Goal: Transaction & Acquisition: Purchase product/service

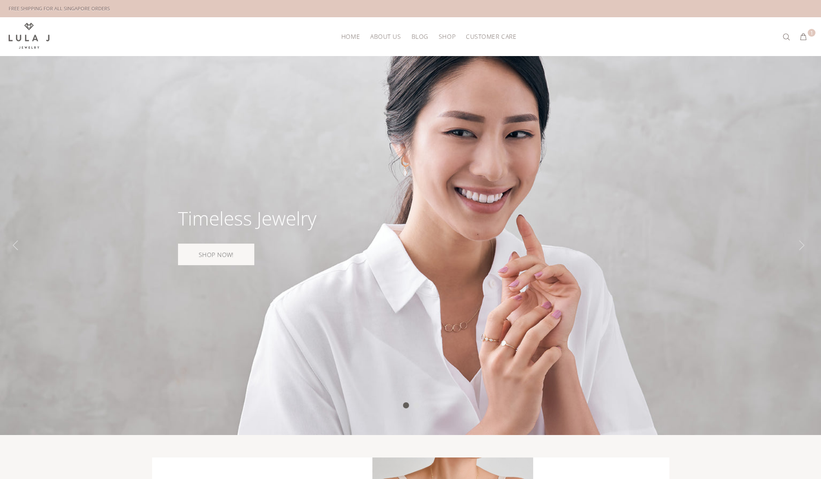
click at [354, 36] on span "HOME" at bounding box center [351, 36] width 19 height 6
click at [232, 251] on link "SHOP NOW!" at bounding box center [216, 255] width 76 height 22
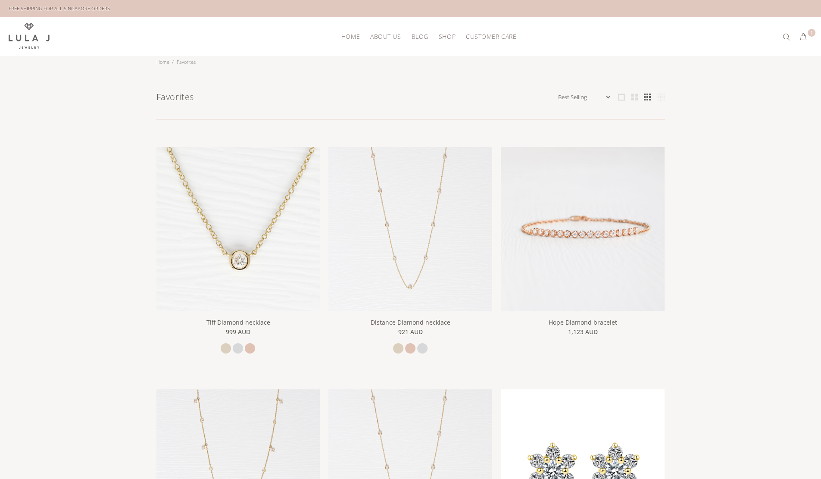
click at [355, 34] on span "HOME" at bounding box center [351, 36] width 19 height 6
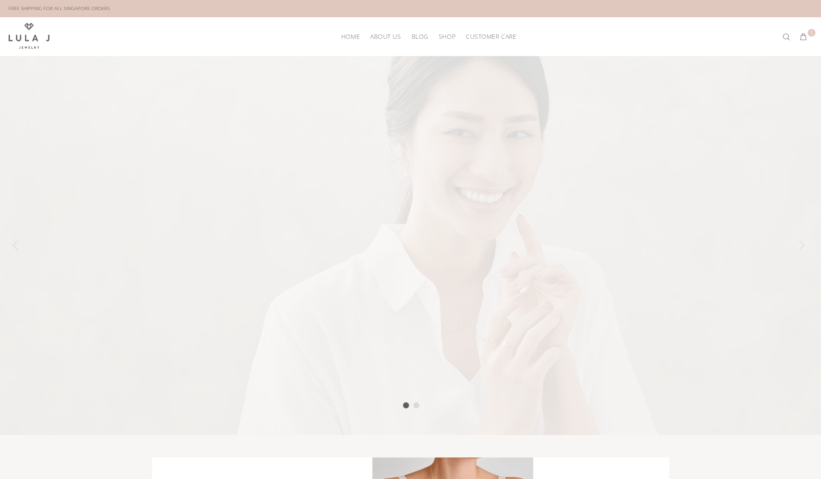
click at [355, 34] on span "HOME" at bounding box center [351, 36] width 19 height 6
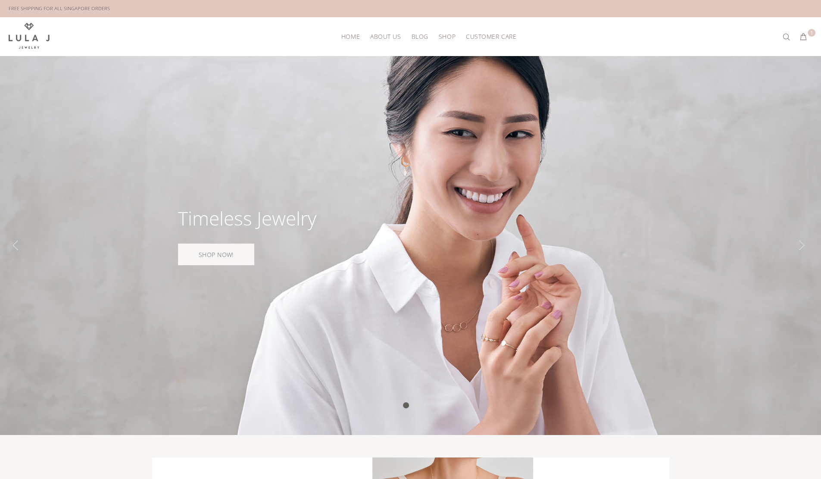
click at [21, 35] on img at bounding box center [29, 36] width 41 height 26
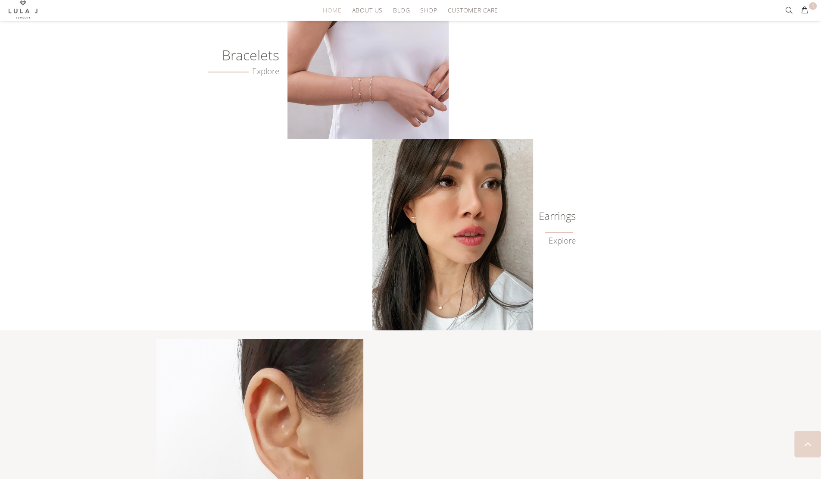
scroll to position [640, 0]
click at [222, 324] on div "Bracelets Explore Earrings Explore" at bounding box center [411, 160] width 509 height 342
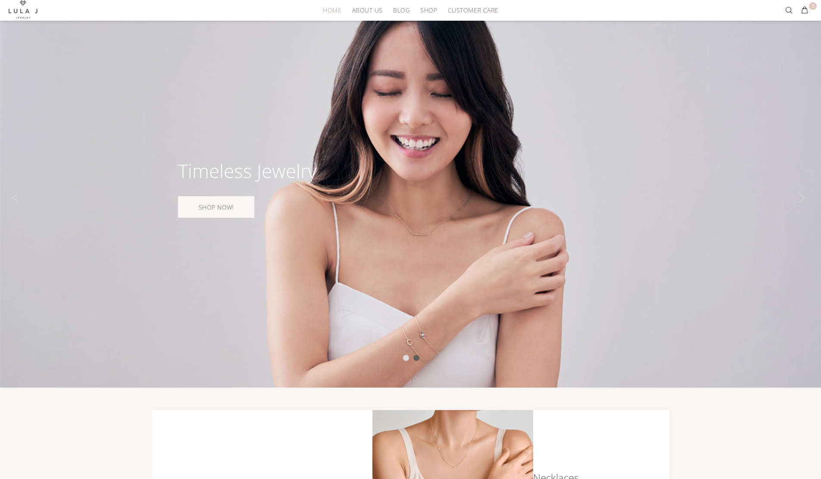
scroll to position [0, 0]
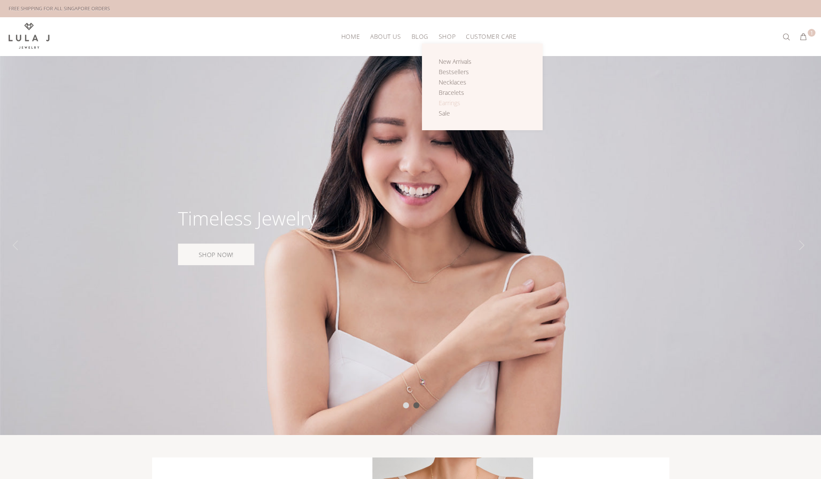
click at [449, 101] on span "Earrings" at bounding box center [450, 103] width 22 height 8
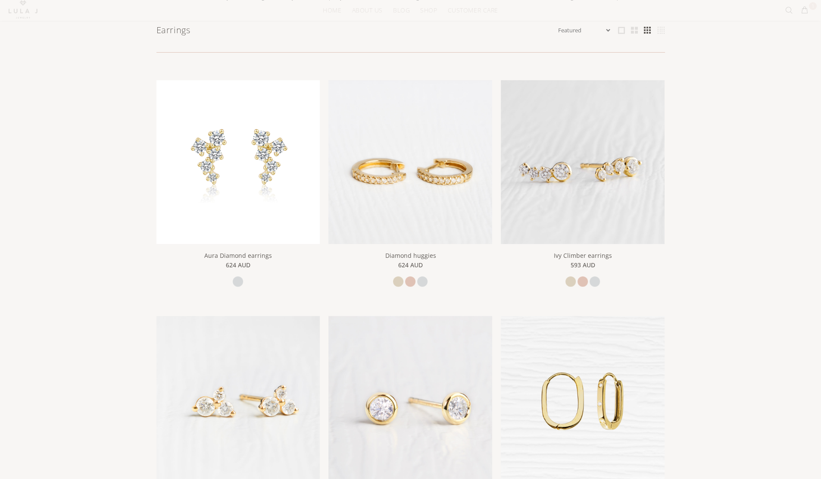
scroll to position [159, 0]
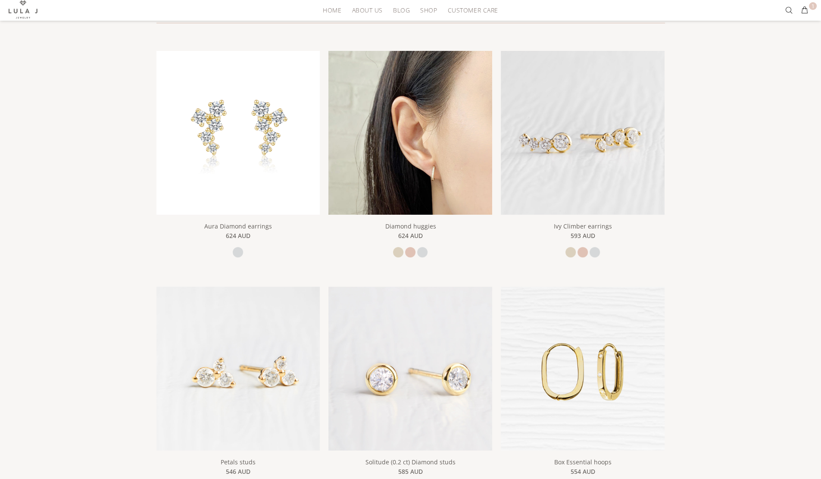
click at [456, 182] on img at bounding box center [411, 133] width 164 height 164
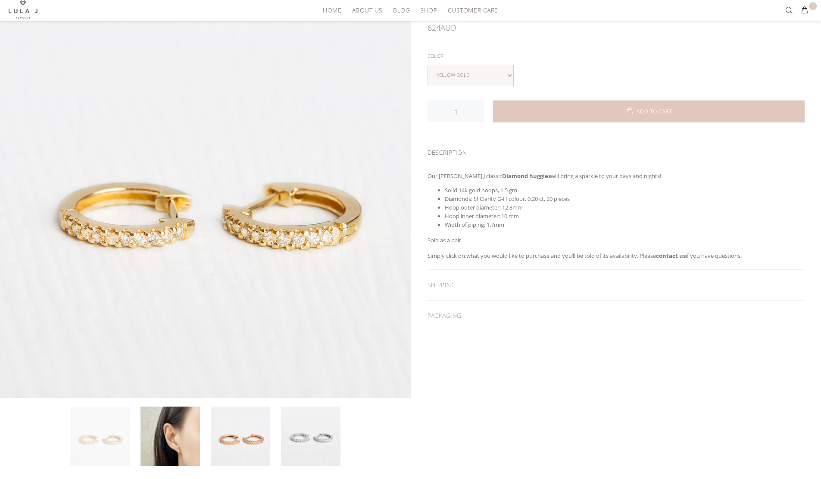
scroll to position [297, 0]
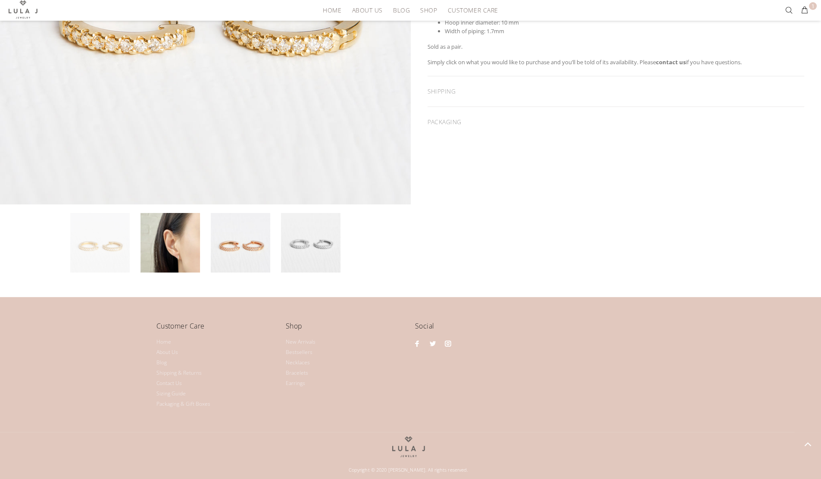
click at [122, 260] on link at bounding box center [100, 243] width 60 height 60
click at [181, 241] on link at bounding box center [171, 243] width 60 height 60
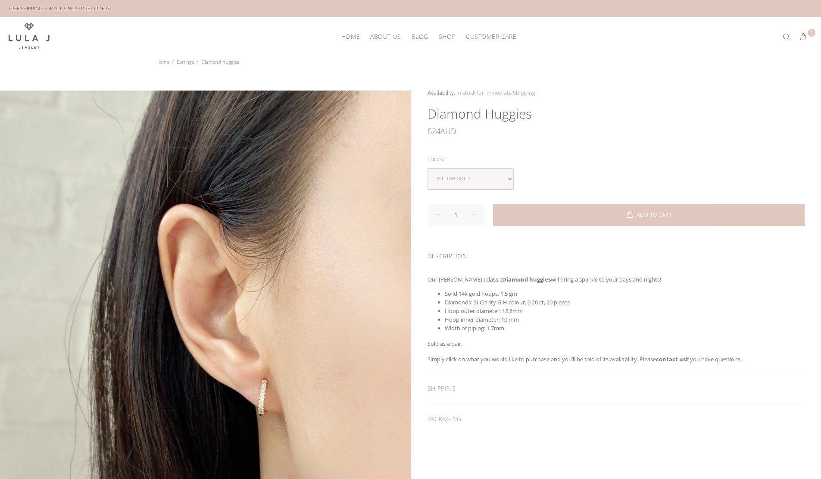
scroll to position [1, 0]
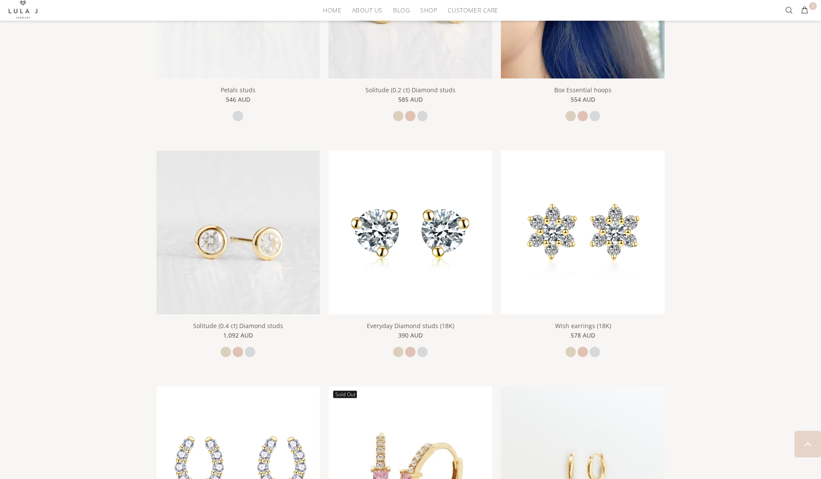
scroll to position [562, 0]
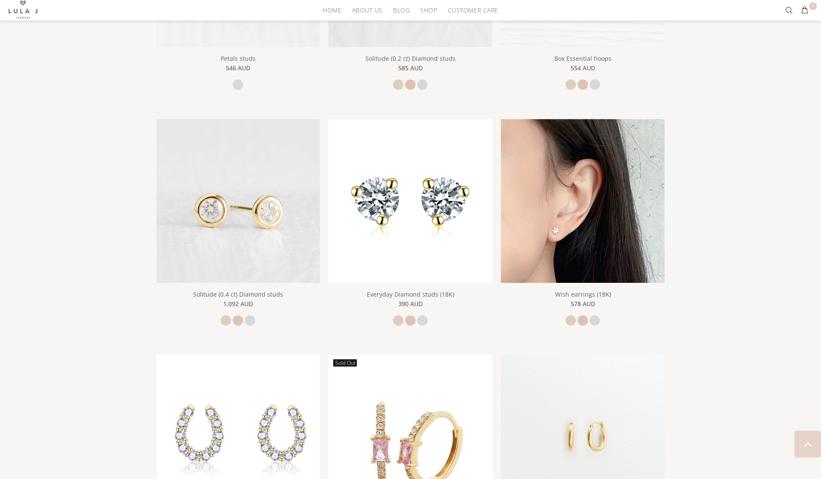
click at [590, 234] on img at bounding box center [583, 201] width 164 height 164
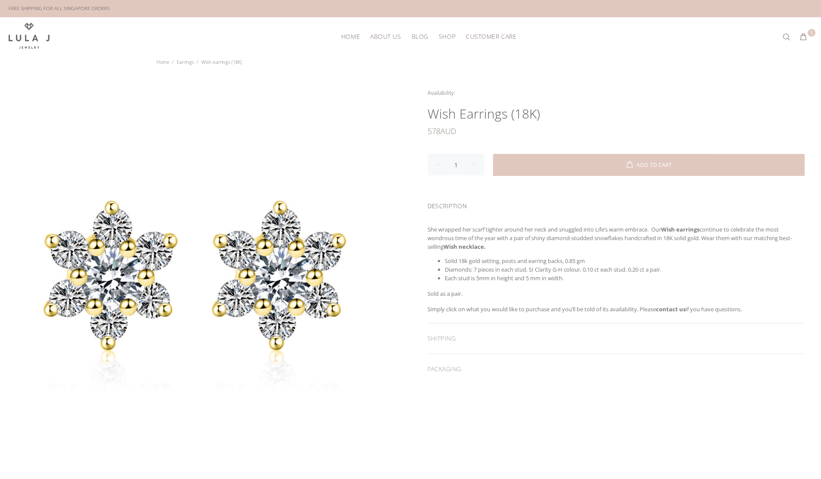
scroll to position [288, 0]
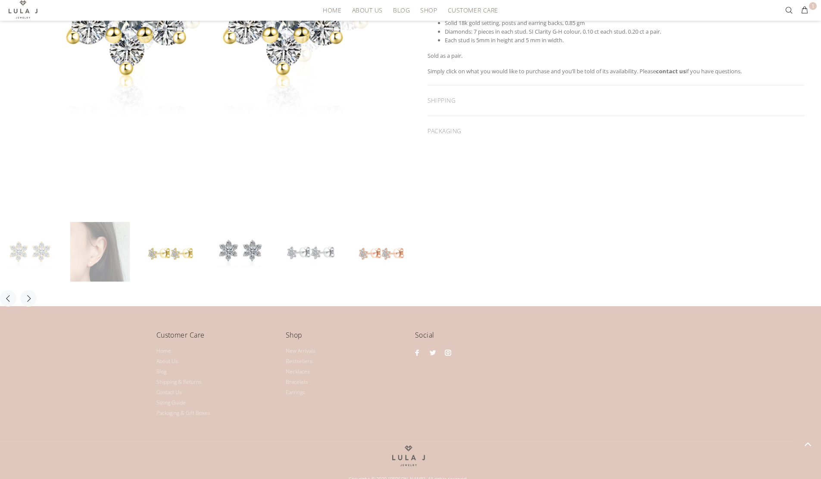
click at [88, 267] on link at bounding box center [100, 252] width 60 height 60
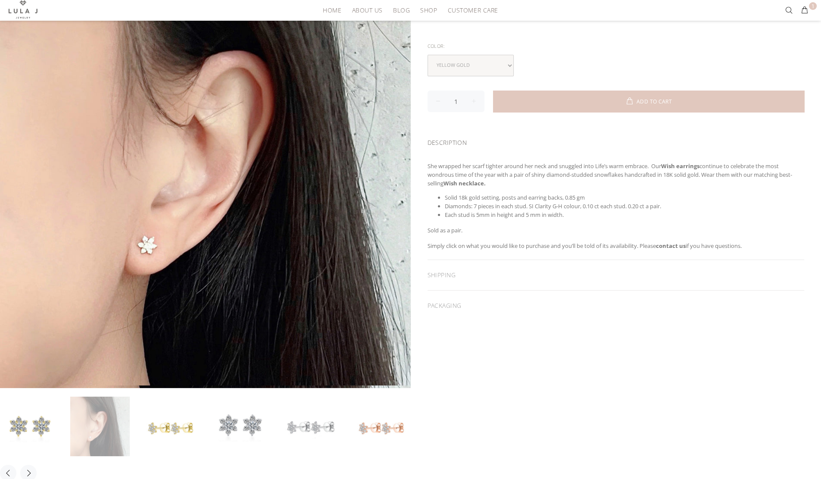
scroll to position [107, 0]
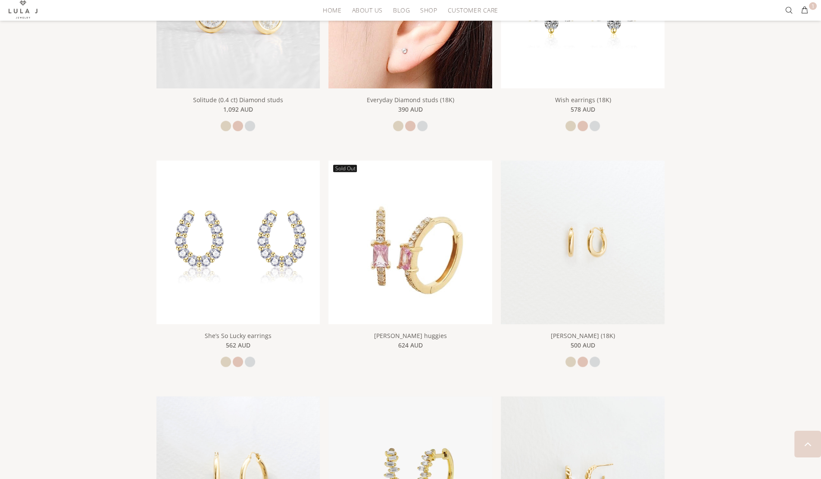
scroll to position [757, 0]
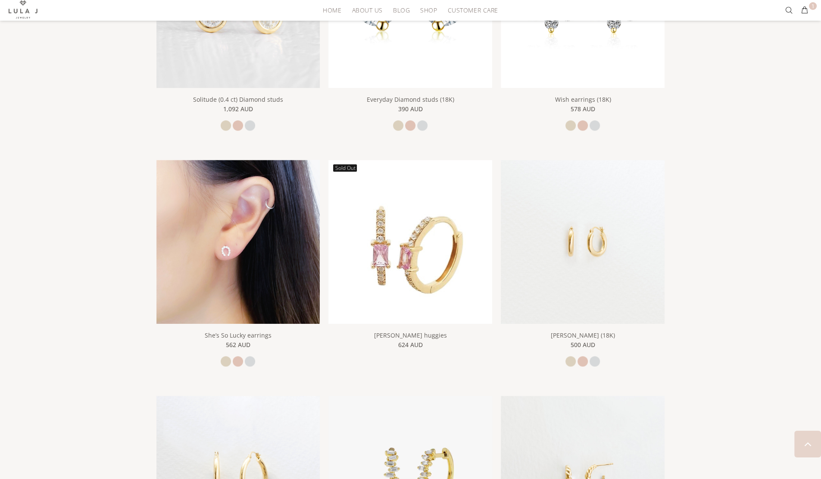
click at [241, 241] on img at bounding box center [239, 242] width 164 height 164
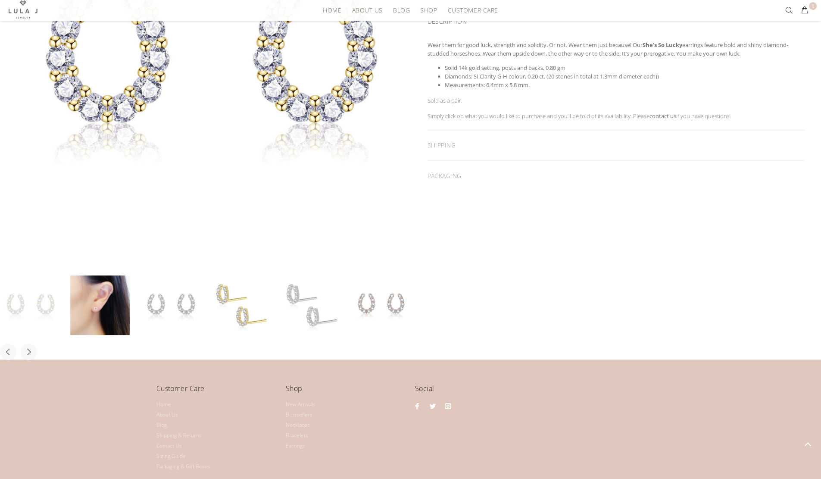
scroll to position [235, 0]
click at [114, 310] on link at bounding box center [100, 306] width 60 height 60
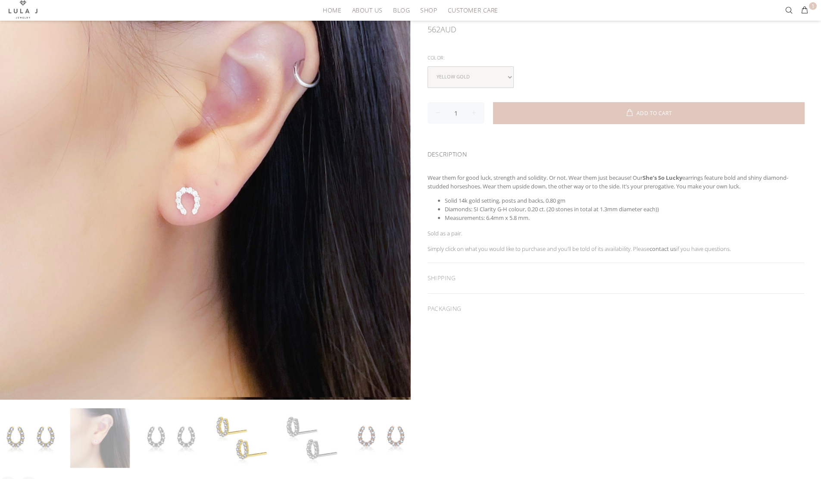
scroll to position [103, 0]
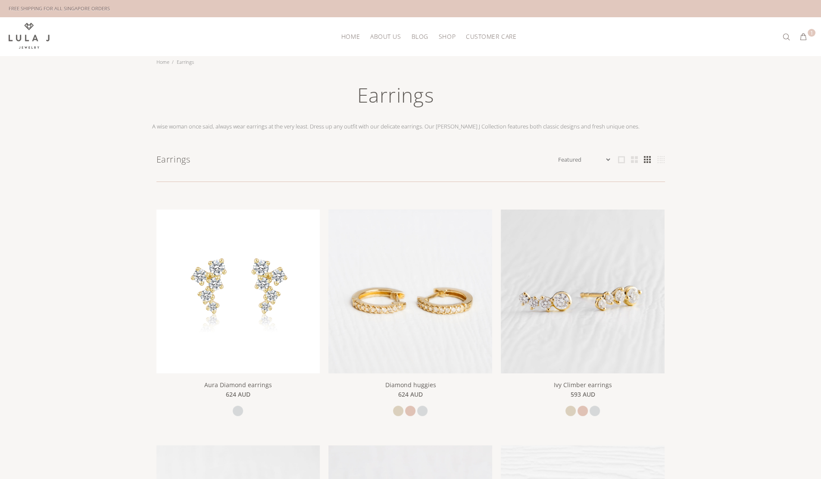
click at [417, 31] on link "Blog" at bounding box center [419, 36] width 27 height 13
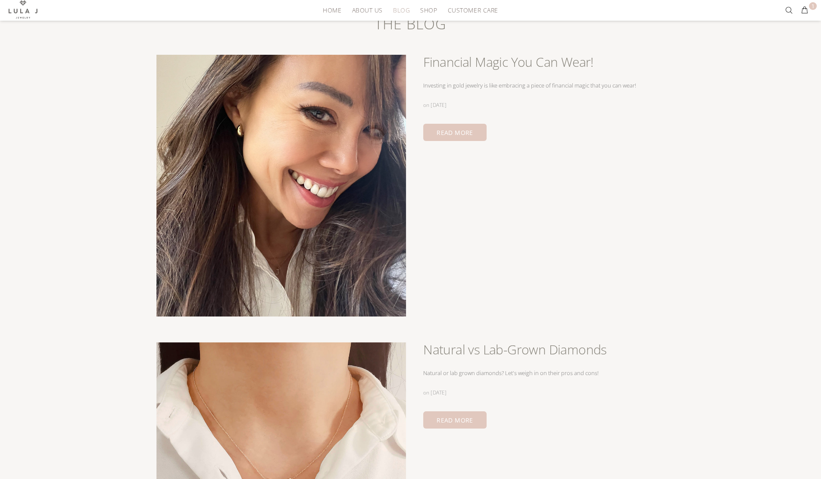
scroll to position [72, 0]
click at [466, 131] on link "READ MORE" at bounding box center [454, 131] width 63 height 17
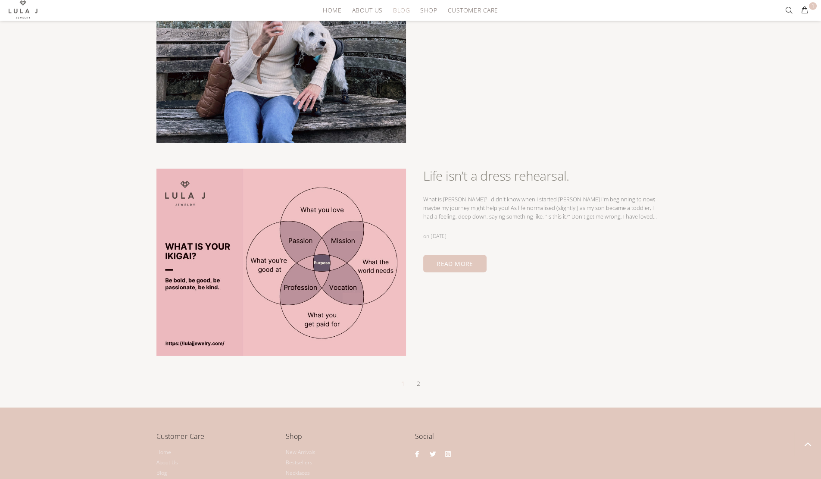
scroll to position [1378, 0]
click at [415, 381] on link "2" at bounding box center [419, 382] width 8 height 13
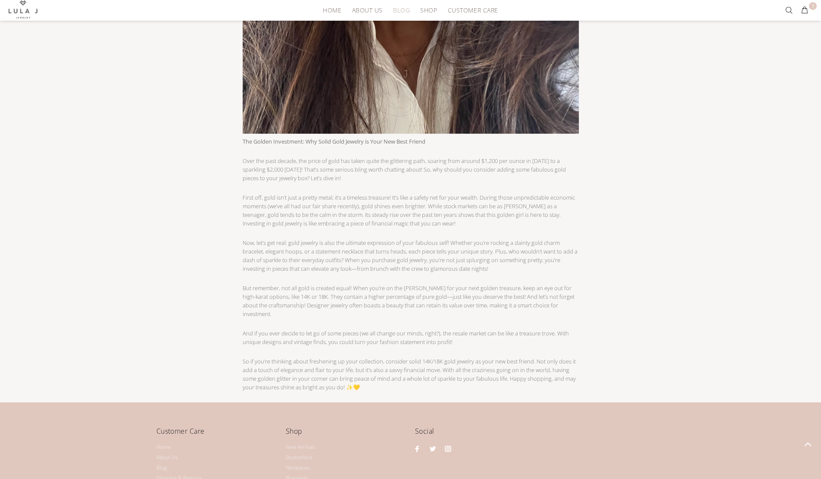
scroll to position [386, 0]
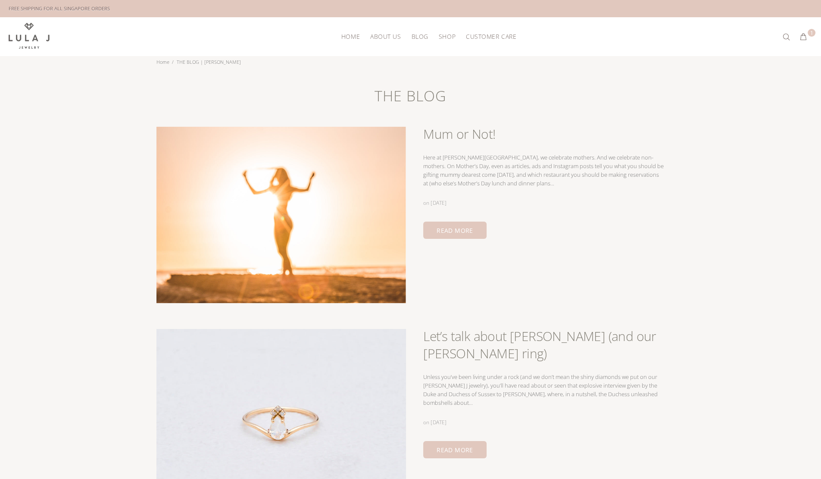
scroll to position [1, 0]
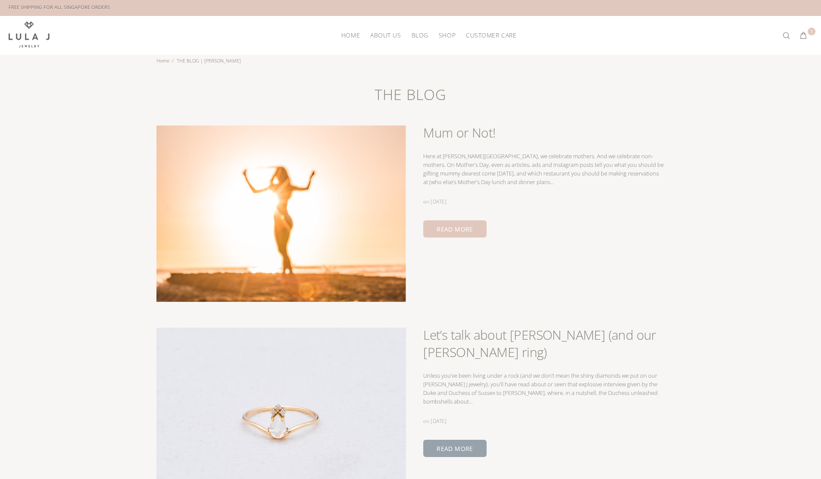
click at [445, 442] on link "READ MORE" at bounding box center [454, 448] width 63 height 17
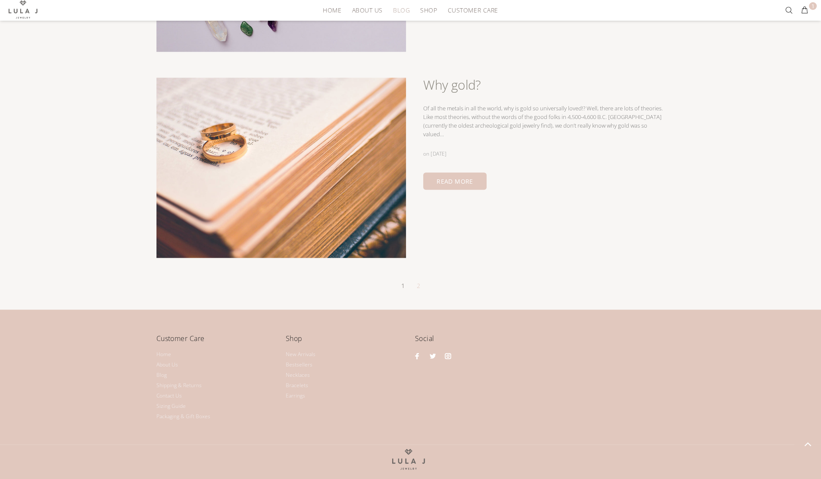
scroll to position [1076, 0]
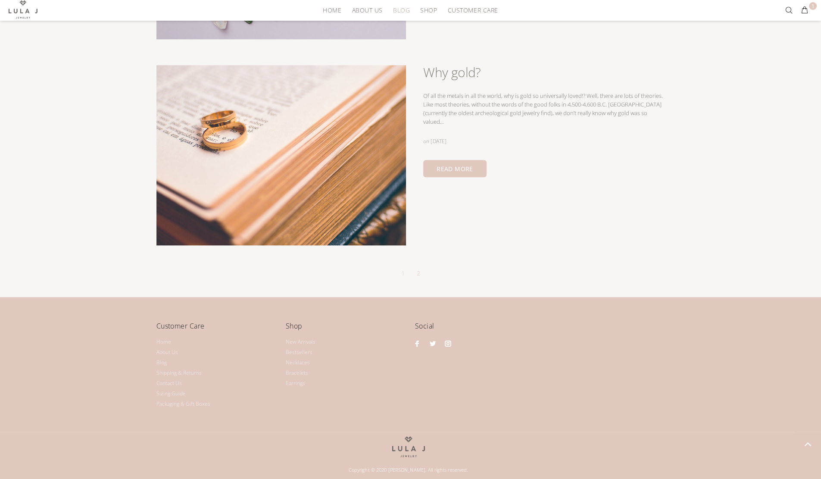
click at [402, 269] on link "1" at bounding box center [403, 273] width 8 height 13
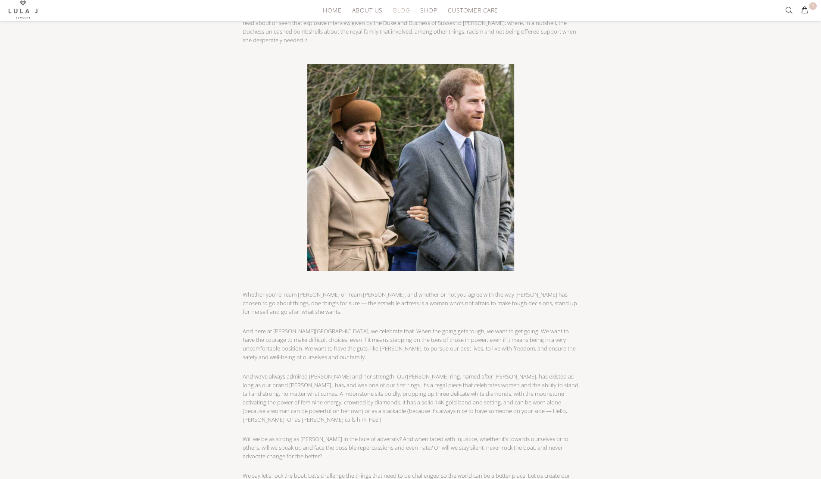
scroll to position [97, 0]
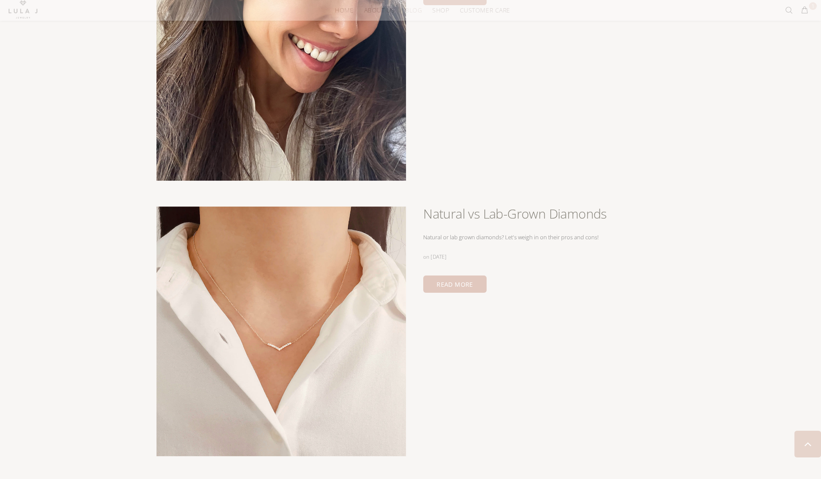
scroll to position [231, 0]
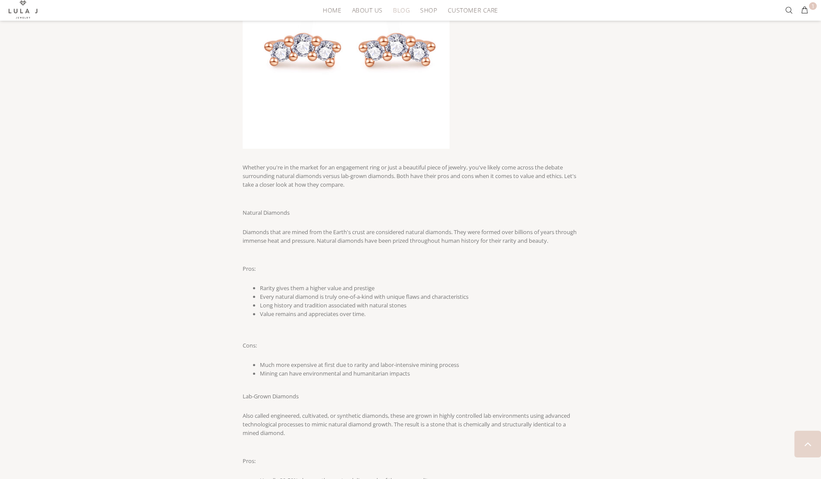
scroll to position [193, 0]
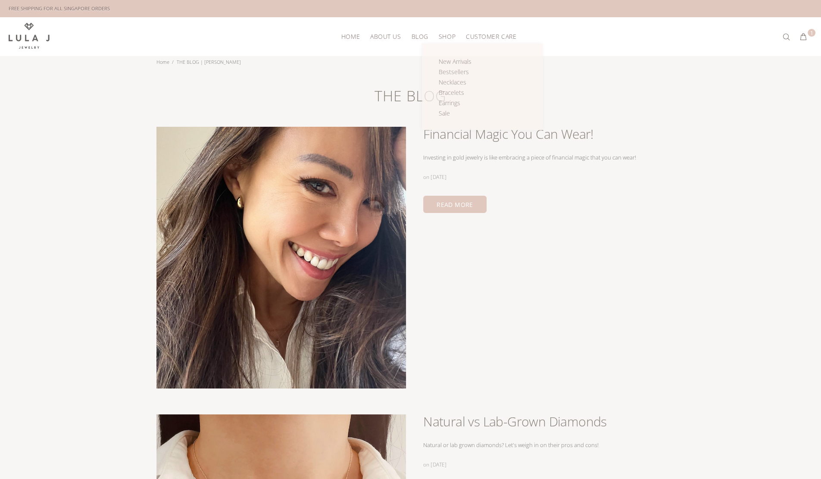
click at [445, 33] on span "Shop" at bounding box center [447, 36] width 17 height 6
click at [446, 103] on span "Earrings" at bounding box center [450, 103] width 22 height 8
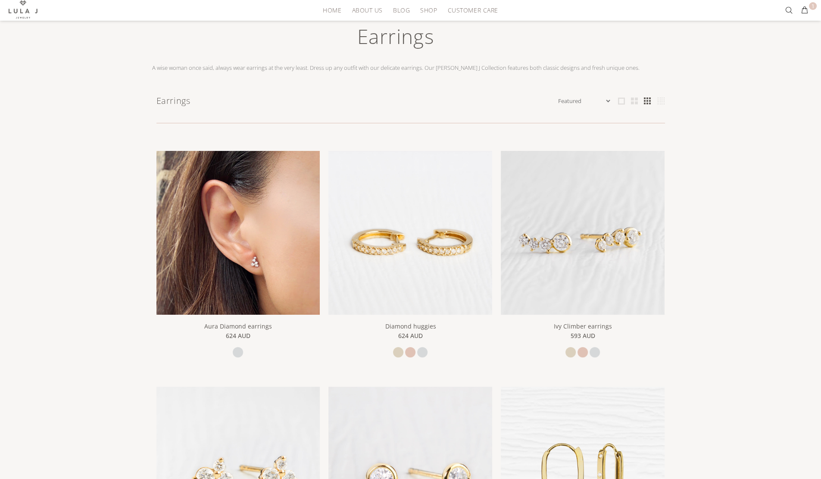
scroll to position [60, 0]
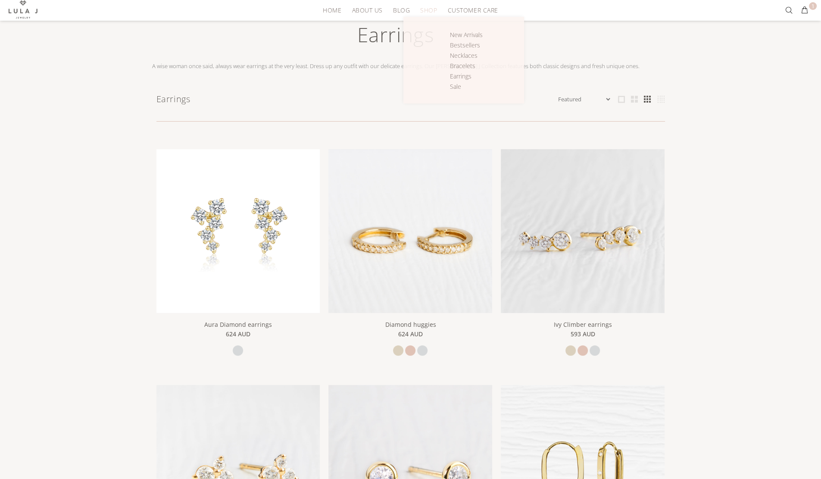
click at [426, 10] on span "Shop" at bounding box center [428, 10] width 17 height 6
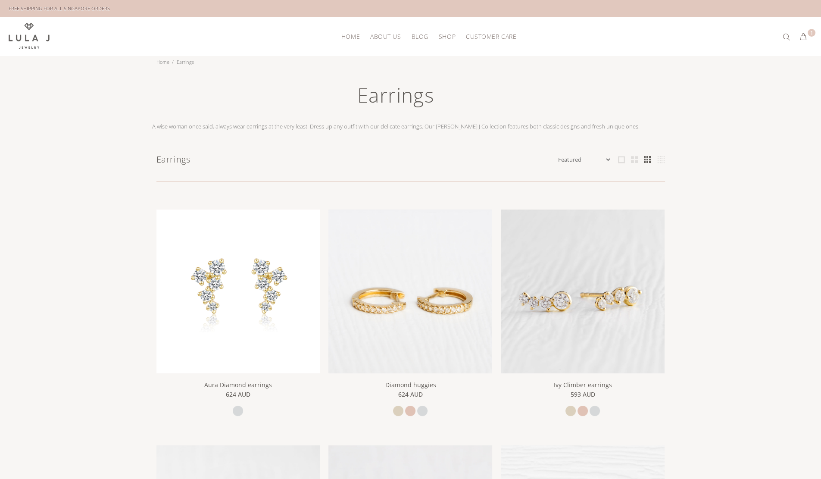
click at [426, 10] on div "FREE SHIPPING FOR ALL SINGAPORE ORDERS" at bounding box center [411, 8] width 804 height 17
click at [455, 68] on span "Bestsellers" at bounding box center [454, 72] width 30 height 8
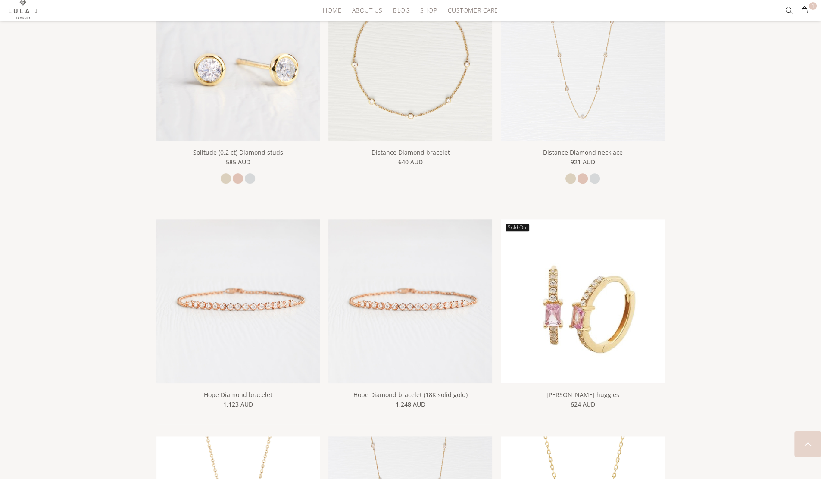
scroll to position [413, 0]
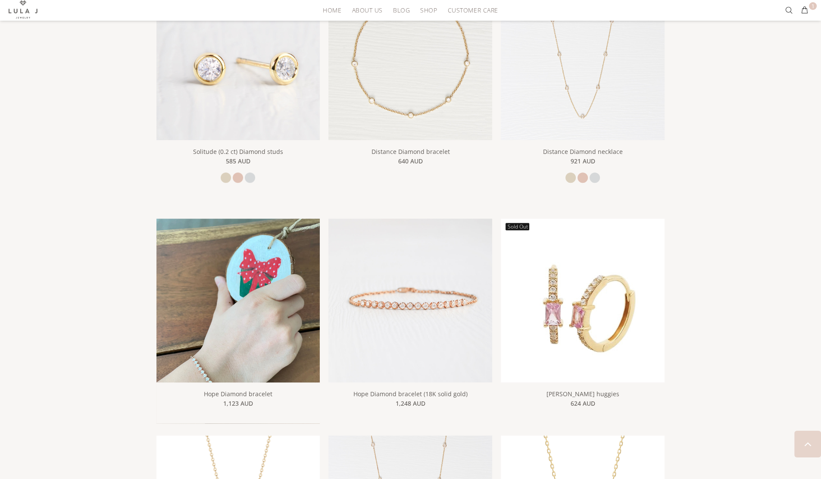
click at [289, 325] on img at bounding box center [239, 328] width 164 height 219
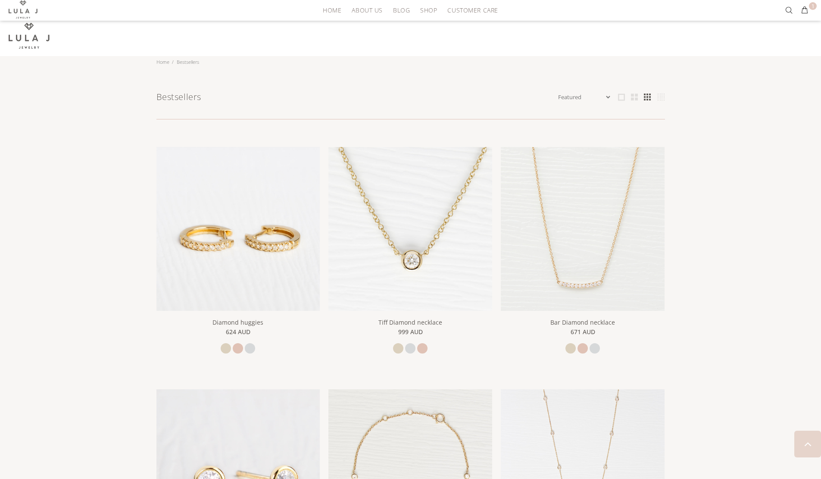
scroll to position [413, 0]
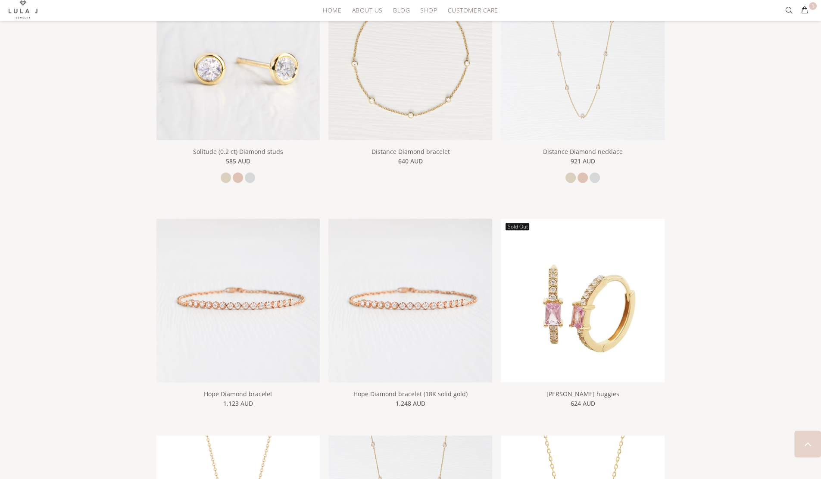
click at [442, 314] on img at bounding box center [411, 301] width 164 height 164
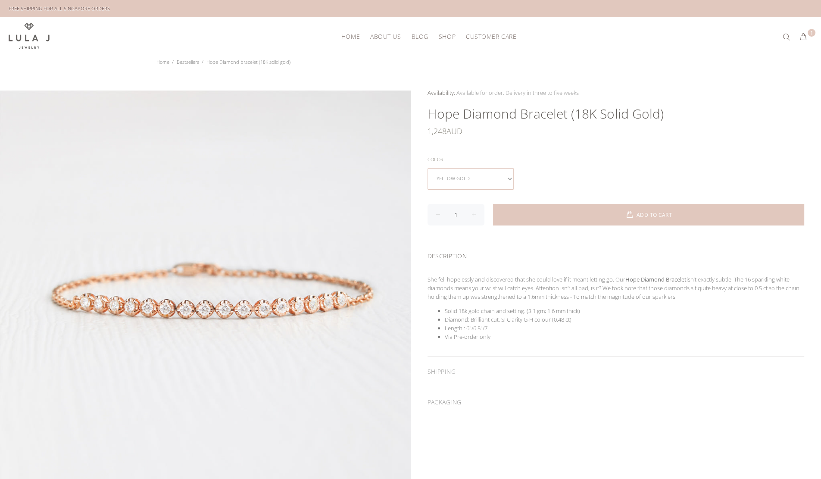
click at [487, 177] on select "yellow gold rose gold white gold" at bounding box center [471, 179] width 86 height 22
click at [461, 179] on select "yellow gold rose gold white gold" at bounding box center [471, 179] width 86 height 22
click at [447, 204] on span at bounding box center [438, 215] width 21 height 22
type input "1"
click at [454, 183] on select "yellow gold rose gold white gold" at bounding box center [471, 179] width 86 height 22
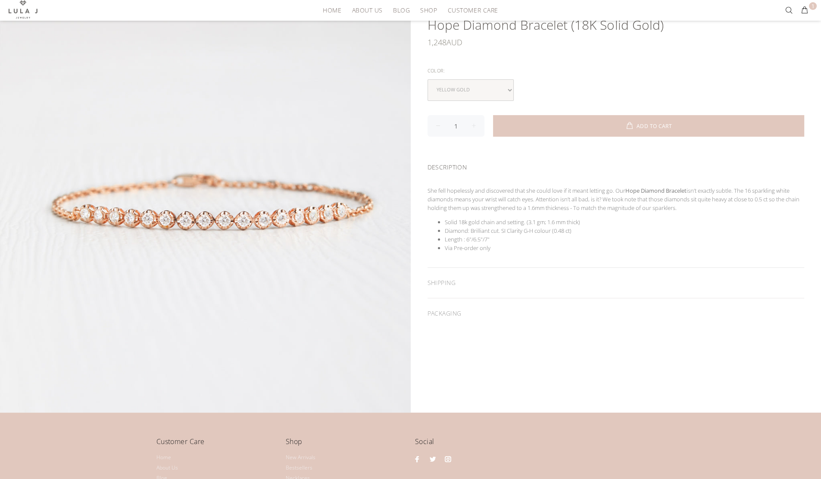
scroll to position [84, 0]
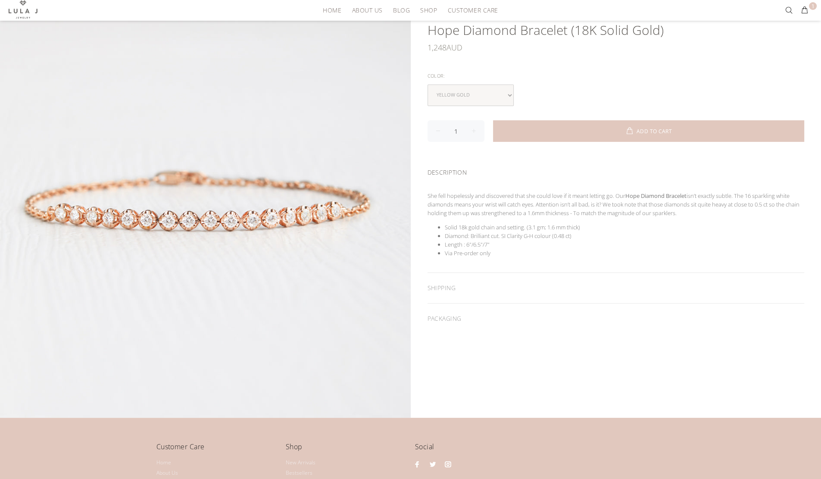
click at [226, 208] on div at bounding box center [205, 210] width 410 height 410
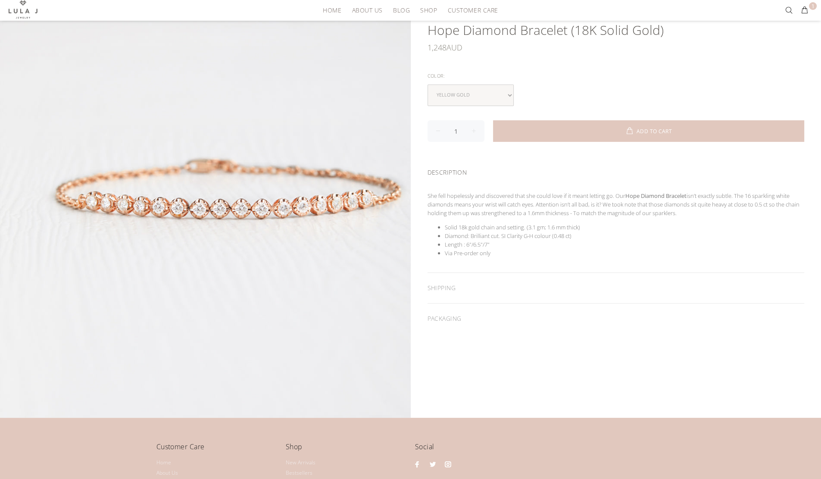
scroll to position [0, 0]
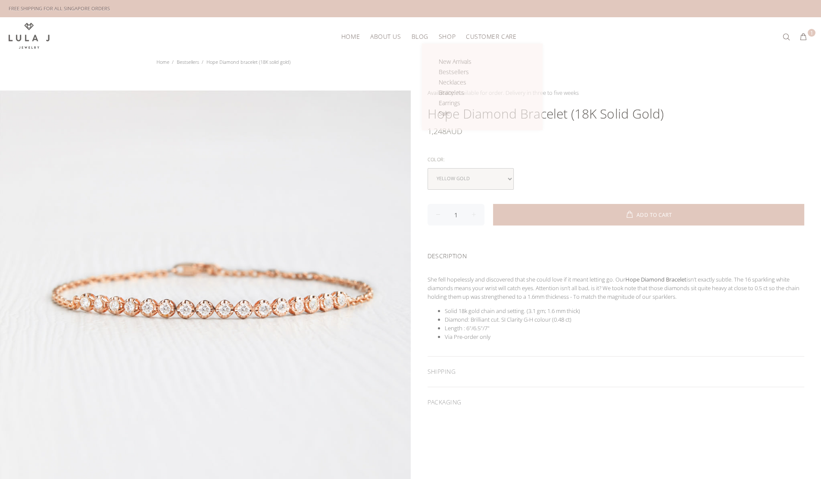
click at [444, 33] on span "Shop" at bounding box center [447, 36] width 17 height 6
click at [445, 100] on span "Earrings" at bounding box center [450, 103] width 22 height 8
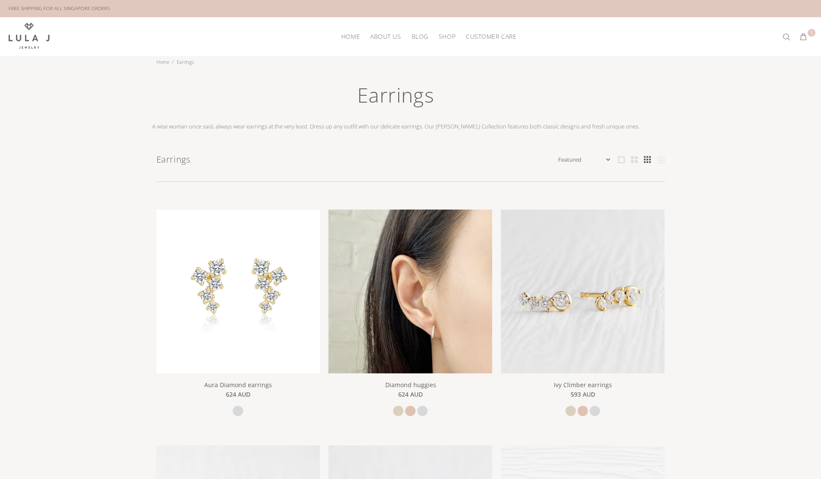
click at [455, 350] on img at bounding box center [411, 292] width 164 height 164
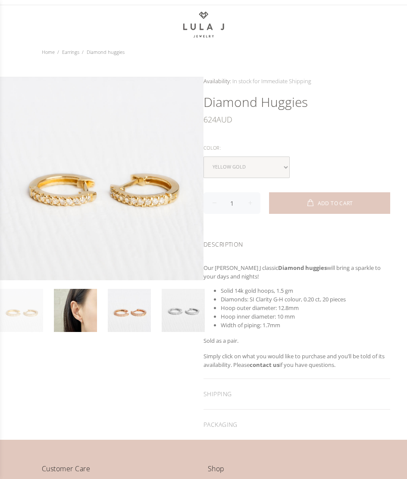
scroll to position [32, 0]
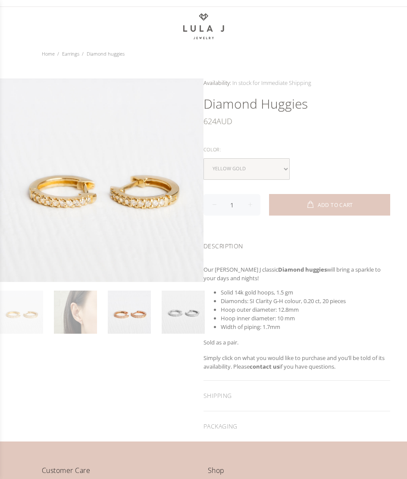
click at [69, 326] on link at bounding box center [75, 312] width 43 height 43
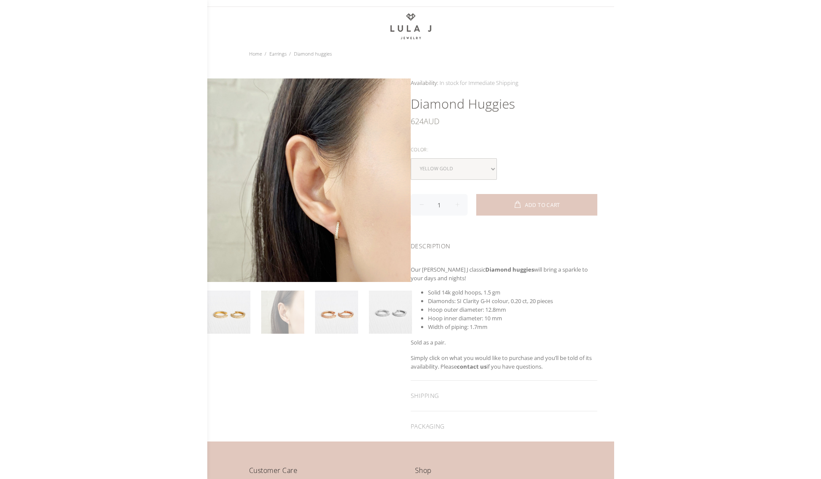
scroll to position [0, 0]
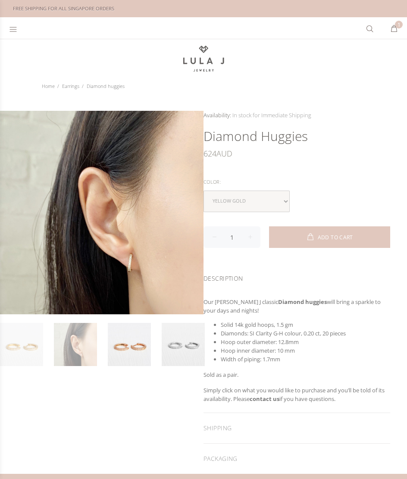
click at [22, 349] on link at bounding box center [21, 344] width 43 height 43
